Goal: Information Seeking & Learning: Learn about a topic

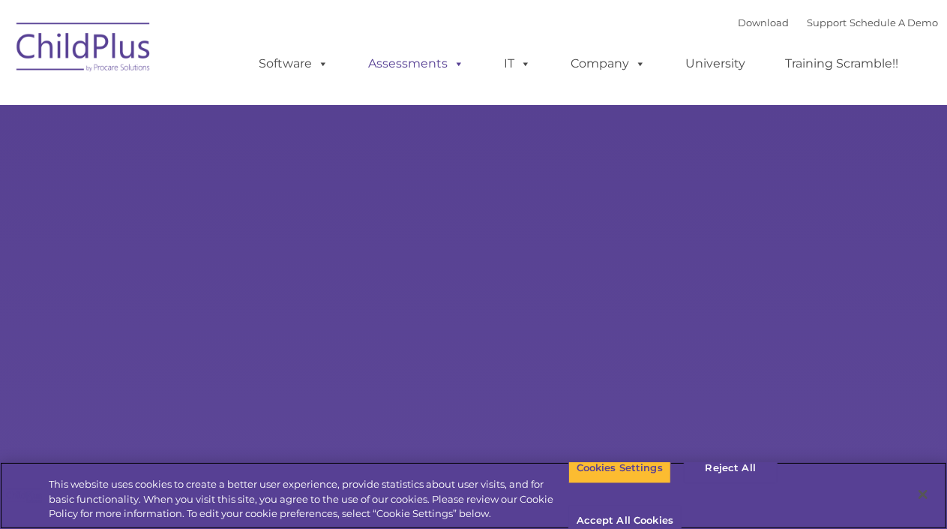
select select "MEDIUM"
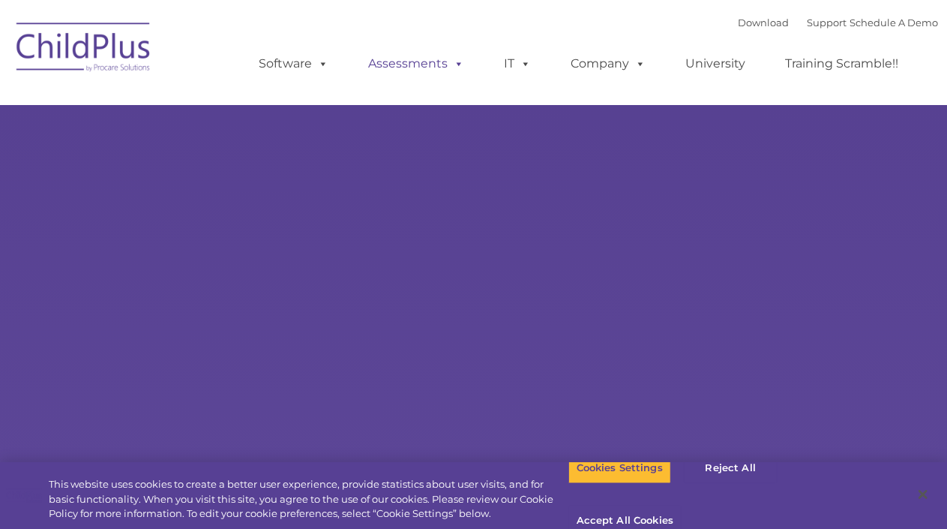
click at [457, 62] on span at bounding box center [456, 63] width 16 height 14
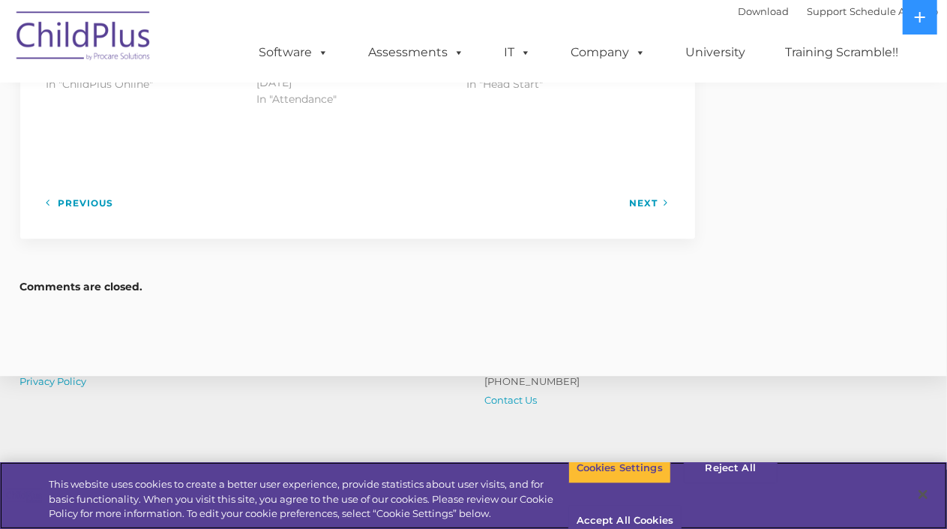
scroll to position [1849, 0]
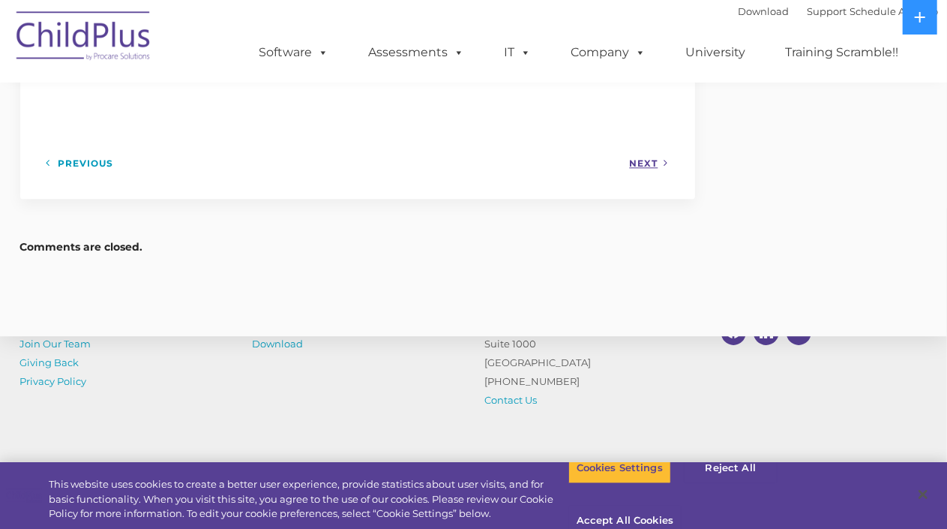
click at [637, 164] on link "Next" at bounding box center [649, 163] width 39 height 19
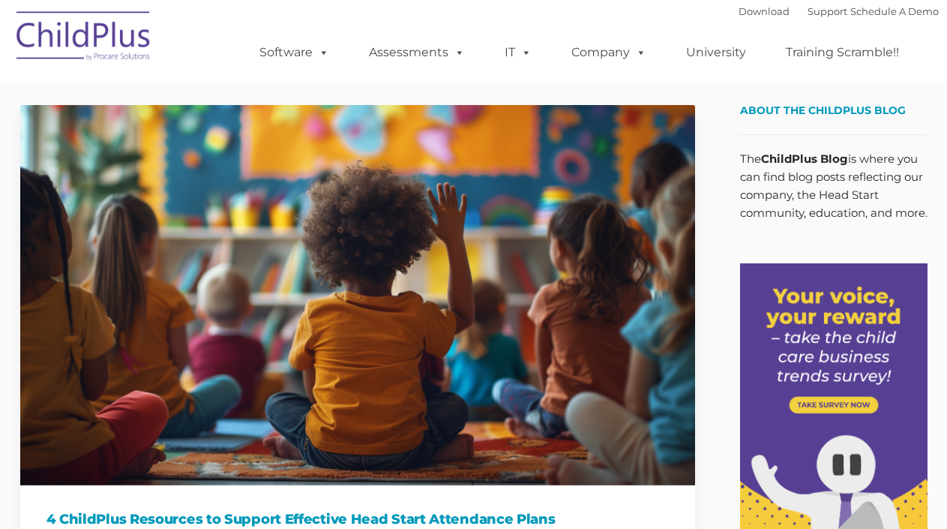
type input ""
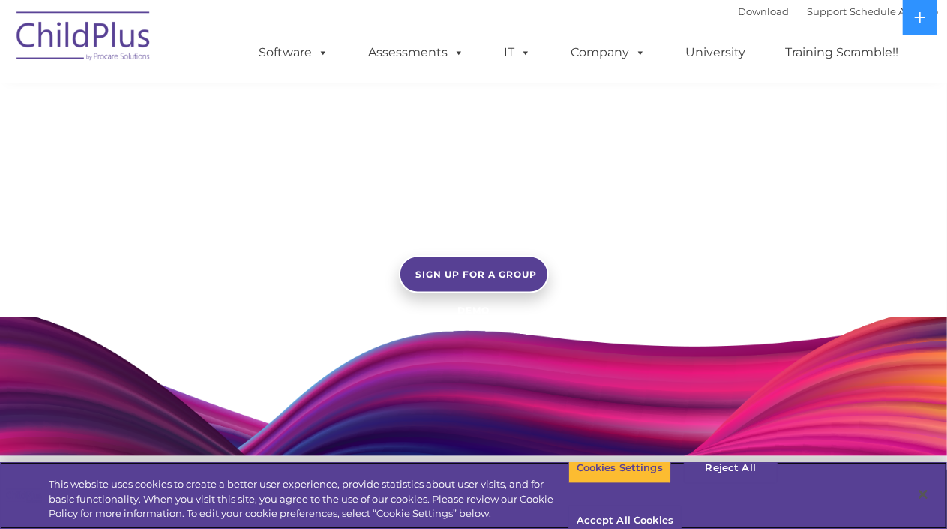
scroll to position [1260, 0]
